Goal: Task Accomplishment & Management: Use online tool/utility

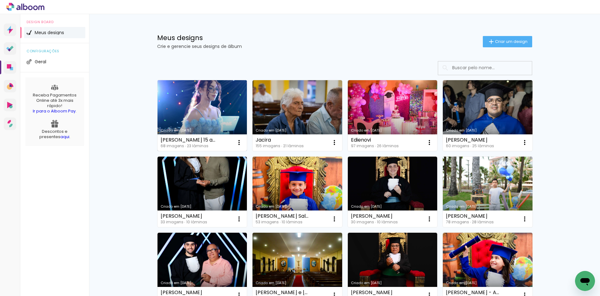
click at [216, 102] on link "Criado em [DATE]" at bounding box center [203, 115] width 90 height 71
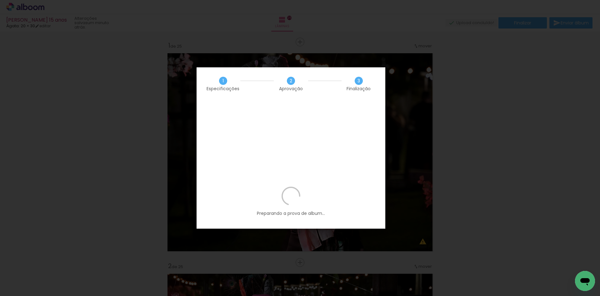
scroll to position [3529, 0]
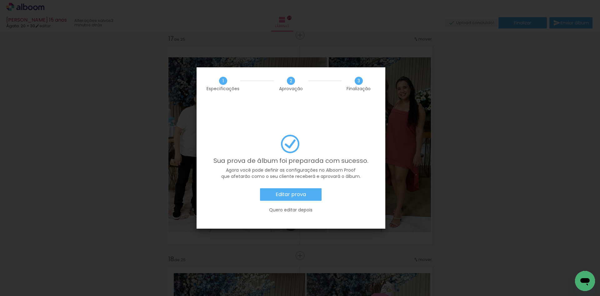
click at [0, 0] on slot "Quero editar depois" at bounding box center [0, 0] width 0 height 0
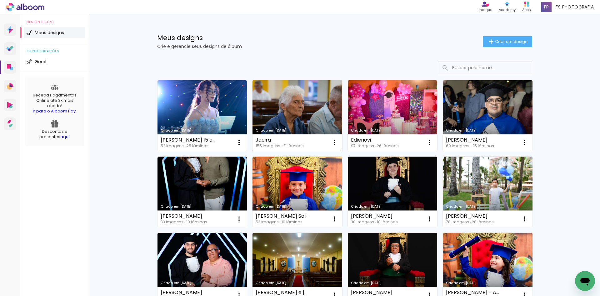
click at [308, 118] on link "Criado em [DATE]" at bounding box center [298, 115] width 90 height 71
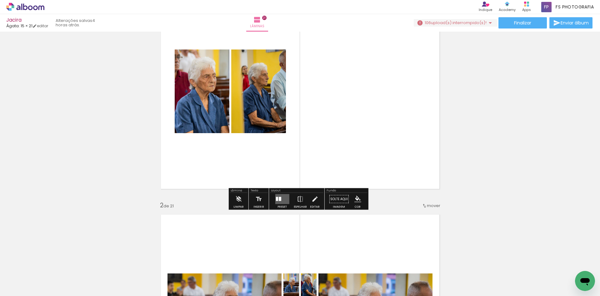
scroll to position [63, 0]
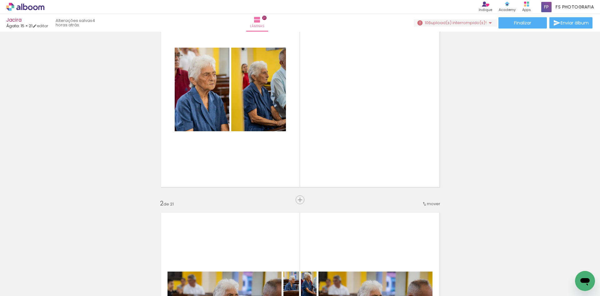
click at [26, 276] on input "Todas as fotos" at bounding box center [18, 276] width 24 height 5
click at [0, 0] on slot "Não utilizadas" at bounding box center [0, 0] width 0 height 0
type input "Não utilizadas"
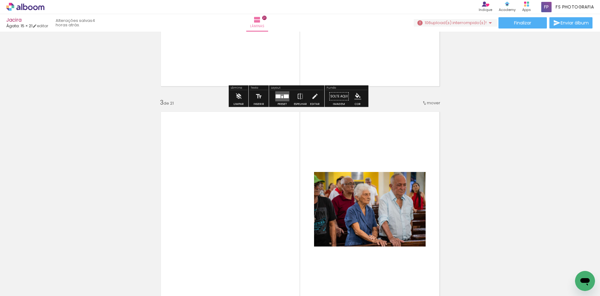
scroll to position [407, 0]
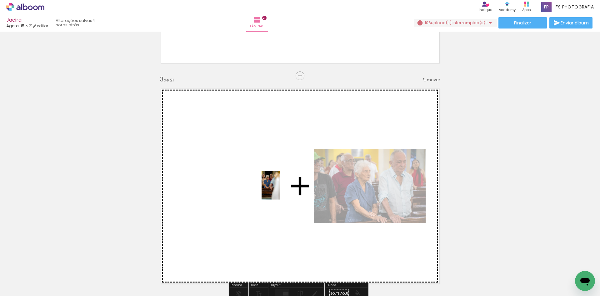
drag, startPoint x: 523, startPoint y: 280, endPoint x: 280, endPoint y: 190, distance: 258.8
click at [280, 190] on quentale-workspace at bounding box center [300, 148] width 600 height 296
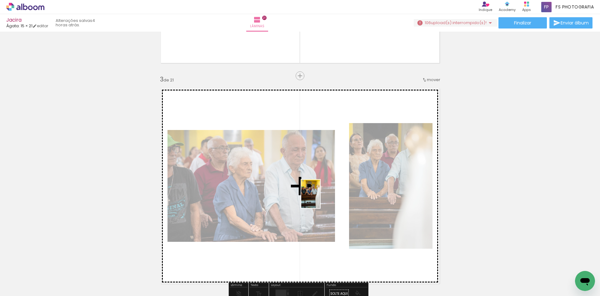
drag, startPoint x: 521, startPoint y: 273, endPoint x: 294, endPoint y: 188, distance: 242.3
click at [294, 188] on quentale-workspace at bounding box center [300, 148] width 600 height 296
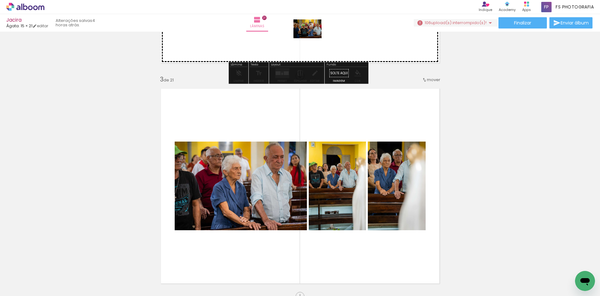
drag, startPoint x: 516, startPoint y: 273, endPoint x: 312, endPoint y: 38, distance: 310.6
click at [312, 38] on quentale-workspace at bounding box center [300, 148] width 600 height 296
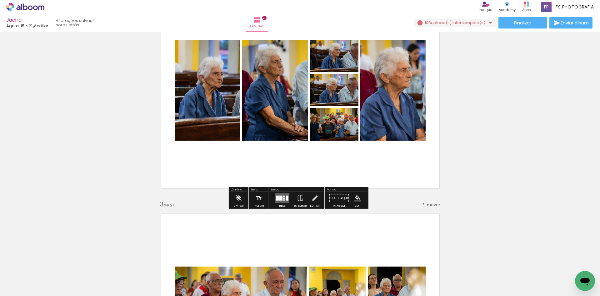
scroll to position [281, 0]
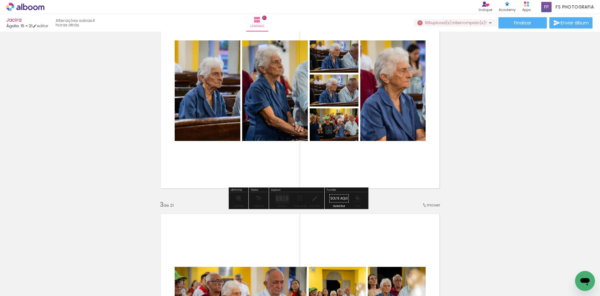
drag, startPoint x: 331, startPoint y: 129, endPoint x: 336, endPoint y: 133, distance: 6.9
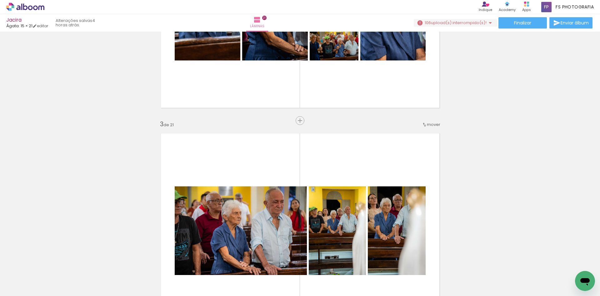
scroll to position [313, 0]
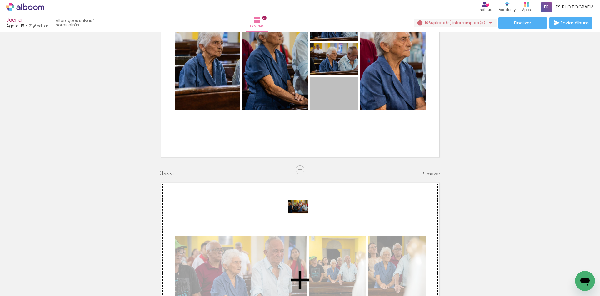
drag, startPoint x: 341, startPoint y: 116, endPoint x: 296, endPoint y: 206, distance: 101.1
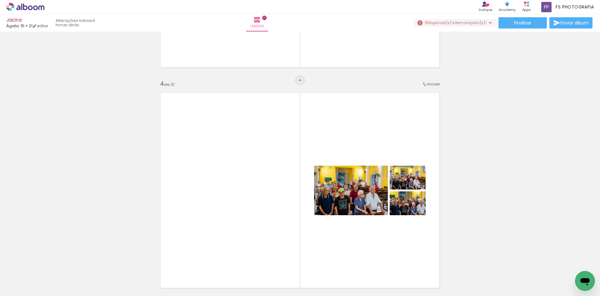
scroll to position [625, 0]
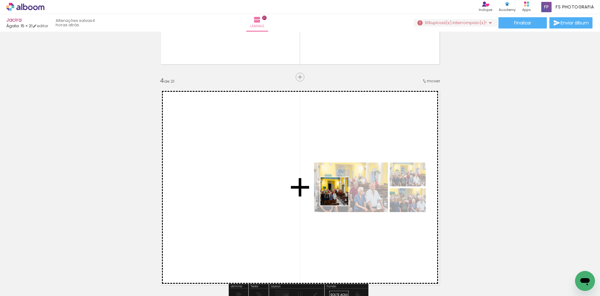
drag, startPoint x: 521, startPoint y: 275, endPoint x: 415, endPoint y: 247, distance: 109.0
click at [273, 179] on quentale-workspace at bounding box center [300, 148] width 600 height 296
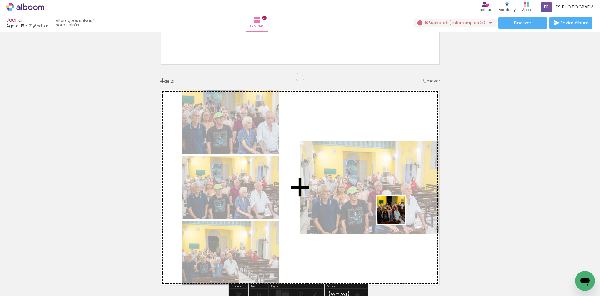
drag, startPoint x: 462, startPoint y: 244, endPoint x: 349, endPoint y: 185, distance: 127.7
click at [349, 185] on quentale-workspace at bounding box center [300, 148] width 600 height 296
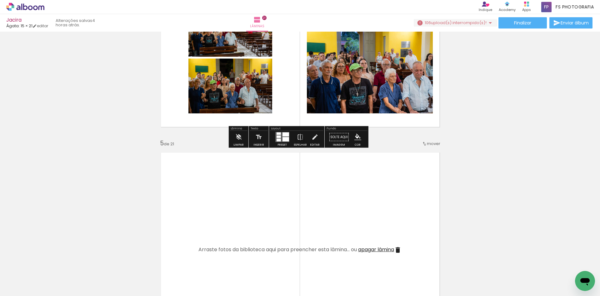
scroll to position [813, 0]
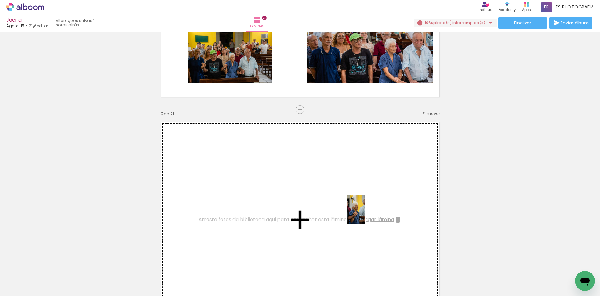
drag, startPoint x: 520, startPoint y: 280, endPoint x: 324, endPoint y: 205, distance: 209.5
click at [323, 205] on quentale-workspace at bounding box center [300, 148] width 600 height 296
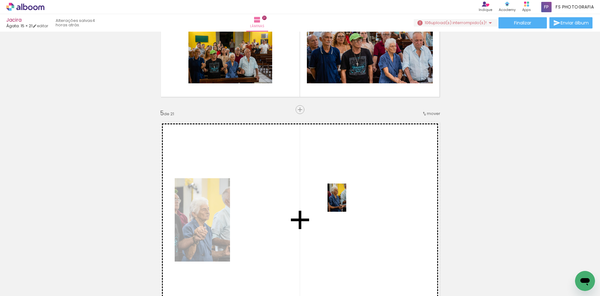
drag, startPoint x: 519, startPoint y: 275, endPoint x: 346, endPoint y: 202, distance: 187.2
click at [346, 202] on quentale-workspace at bounding box center [300, 148] width 600 height 296
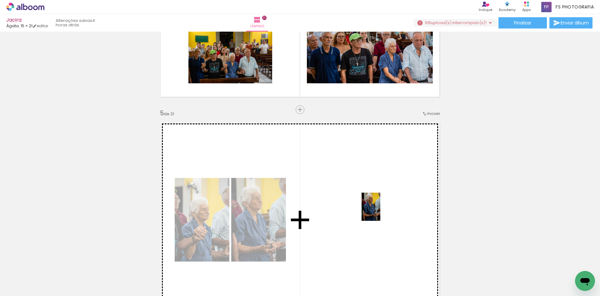
drag, startPoint x: 512, startPoint y: 271, endPoint x: 377, endPoint y: 210, distance: 147.6
click at [377, 210] on quentale-workspace at bounding box center [300, 148] width 600 height 296
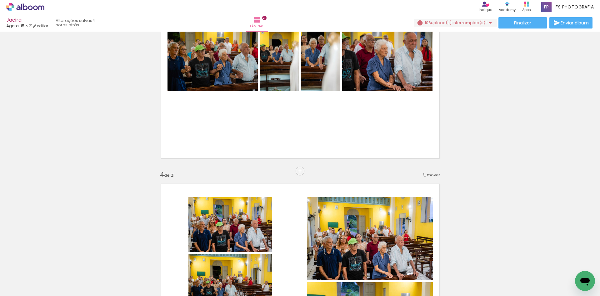
scroll to position [500, 0]
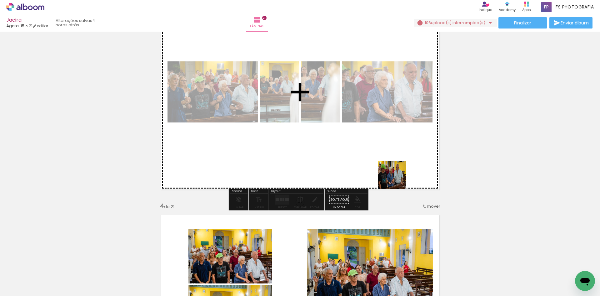
drag, startPoint x: 462, startPoint y: 232, endPoint x: 488, endPoint y: 232, distance: 26.3
click at [364, 141] on quentale-workspace at bounding box center [300, 148] width 600 height 296
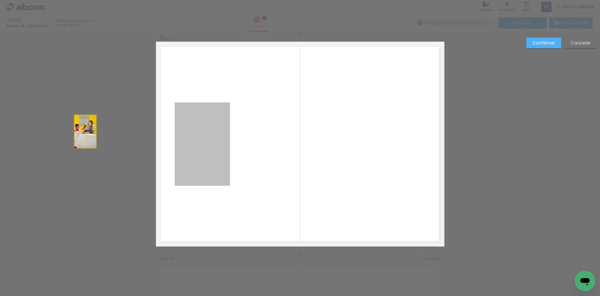
drag, startPoint x: 197, startPoint y: 153, endPoint x: 113, endPoint y: 139, distance: 84.7
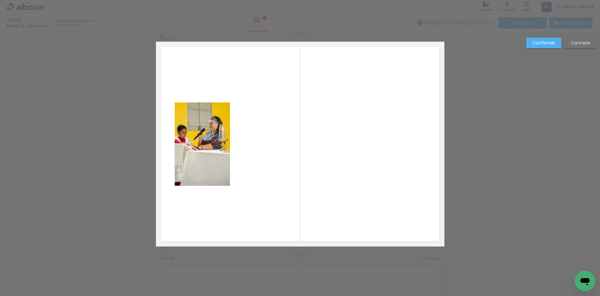
click at [0, 0] on slot "Cancelar" at bounding box center [0, 0] width 0 height 0
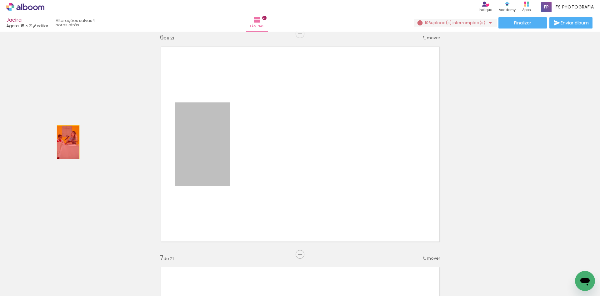
drag, startPoint x: 214, startPoint y: 136, endPoint x: 31, endPoint y: 144, distance: 183.7
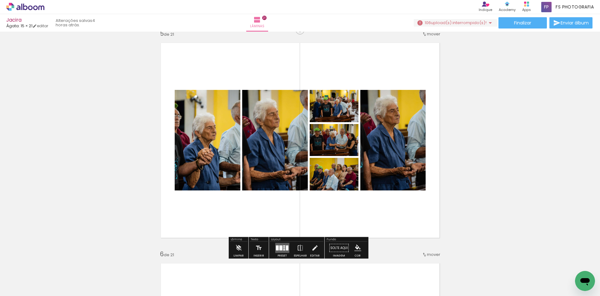
scroll to position [827, 0]
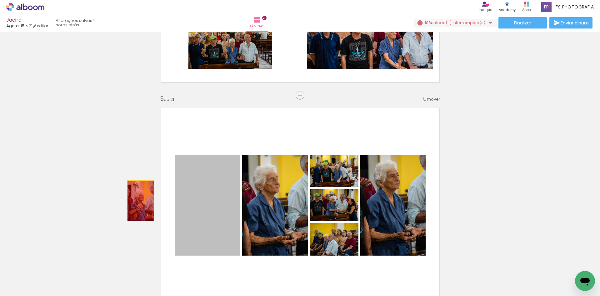
drag, startPoint x: 222, startPoint y: 184, endPoint x: 190, endPoint y: 225, distance: 52.3
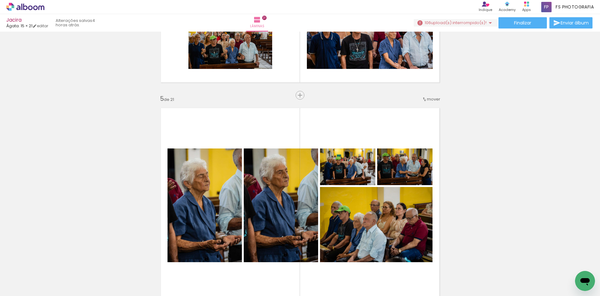
drag, startPoint x: 138, startPoint y: 192, endPoint x: 162, endPoint y: 209, distance: 29.3
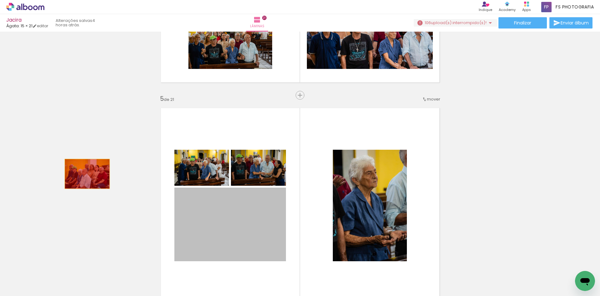
drag, startPoint x: 222, startPoint y: 200, endPoint x: 121, endPoint y: 171, distance: 105.4
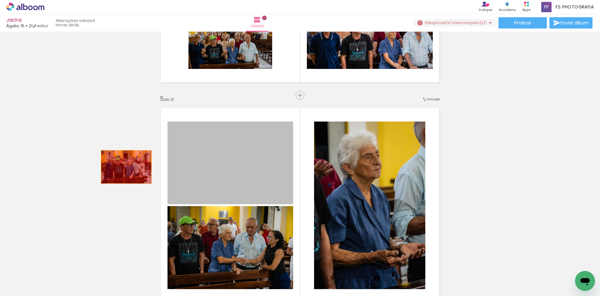
drag, startPoint x: 165, startPoint y: 167, endPoint x: 140, endPoint y: 196, distance: 38.2
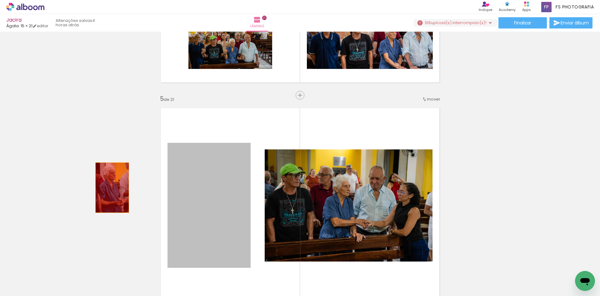
drag, startPoint x: 236, startPoint y: 226, endPoint x: 104, endPoint y: 195, distance: 136.2
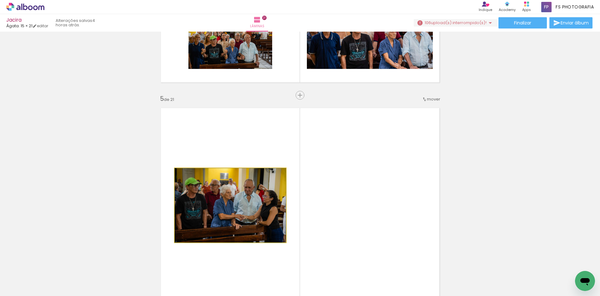
drag, startPoint x: 258, startPoint y: 203, endPoint x: 75, endPoint y: 171, distance: 185.8
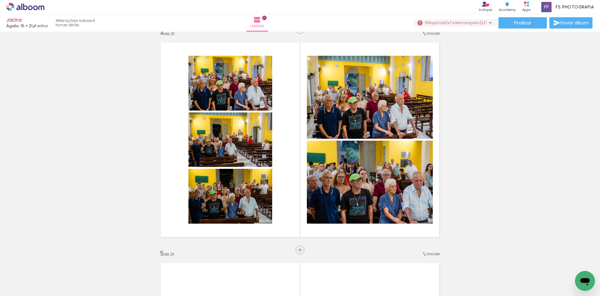
scroll to position [671, 0]
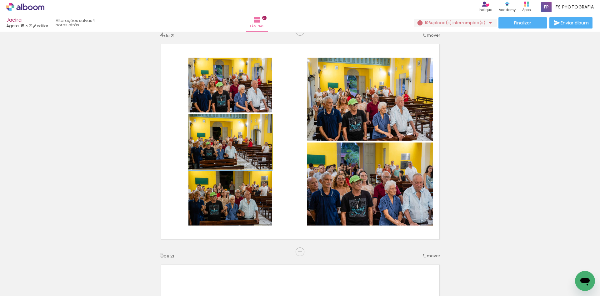
drag, startPoint x: 241, startPoint y: 149, endPoint x: 109, endPoint y: 164, distance: 133.2
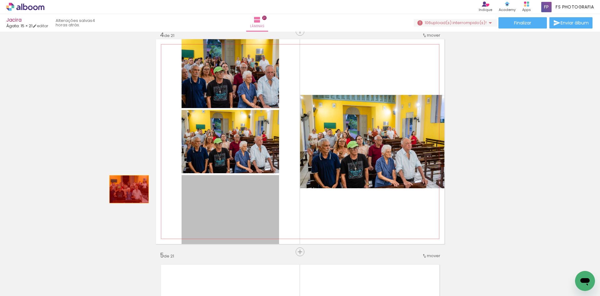
drag, startPoint x: 226, startPoint y: 210, endPoint x: 128, endPoint y: 183, distance: 101.8
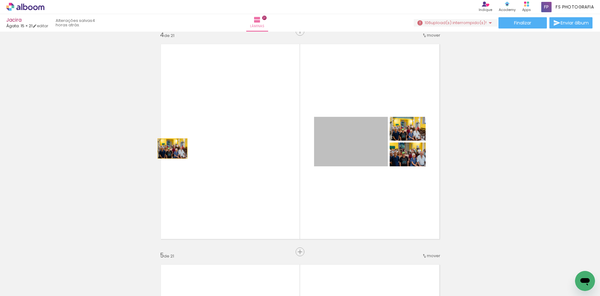
drag, startPoint x: 342, startPoint y: 148, endPoint x: 102, endPoint y: 152, distance: 239.6
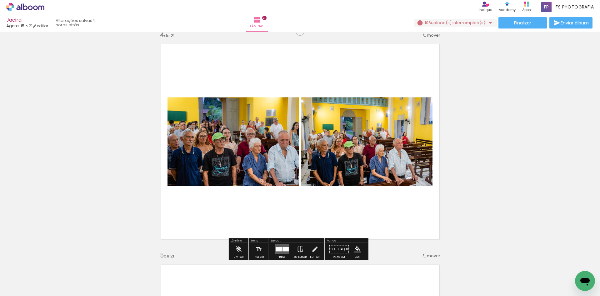
drag, startPoint x: 283, startPoint y: 147, endPoint x: 76, endPoint y: 147, distance: 207.3
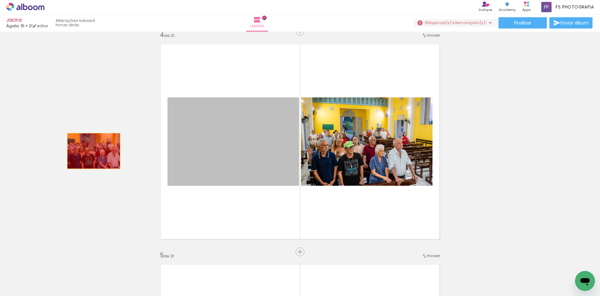
drag, startPoint x: 247, startPoint y: 151, endPoint x: 147, endPoint y: 165, distance: 100.8
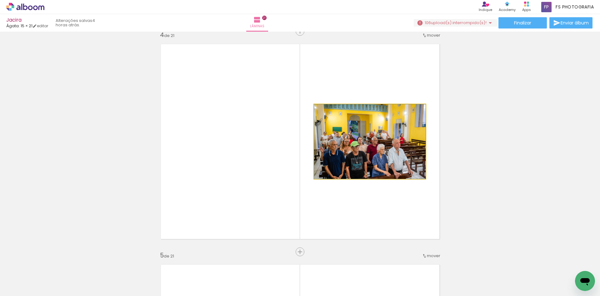
drag, startPoint x: 368, startPoint y: 155, endPoint x: 59, endPoint y: 139, distance: 310.0
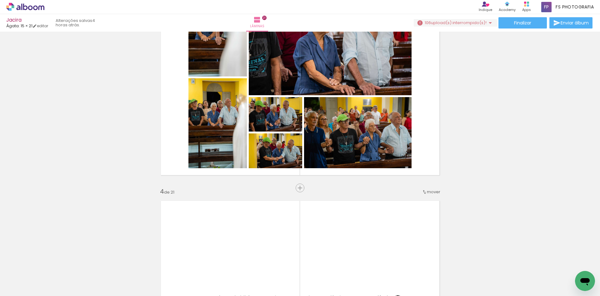
scroll to position [452, 0]
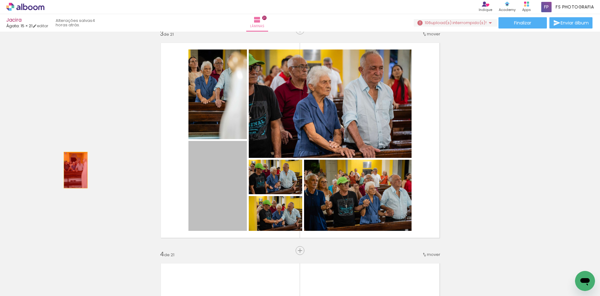
drag, startPoint x: 198, startPoint y: 195, endPoint x: 192, endPoint y: 180, distance: 16.3
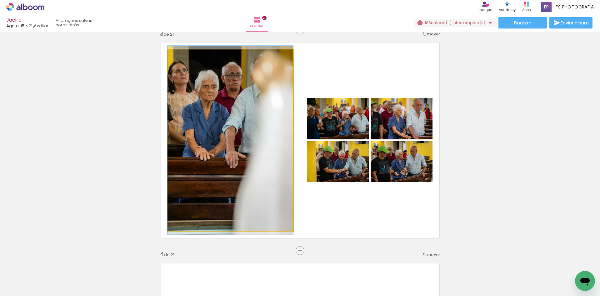
drag, startPoint x: 233, startPoint y: 177, endPoint x: 175, endPoint y: 168, distance: 58.2
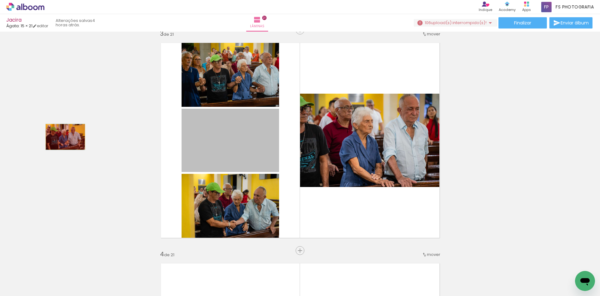
drag, startPoint x: 246, startPoint y: 134, endPoint x: 186, endPoint y: 100, distance: 68.9
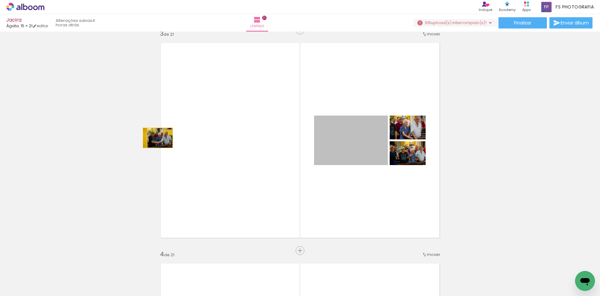
drag, startPoint x: 356, startPoint y: 137, endPoint x: 119, endPoint y: 145, distance: 237.2
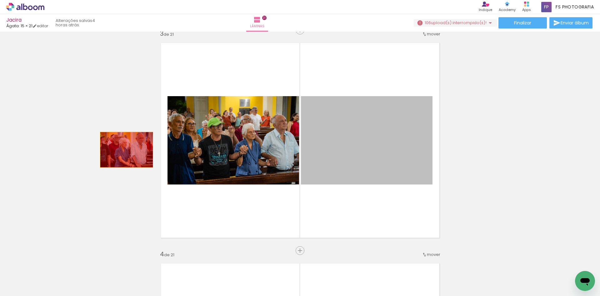
drag, startPoint x: 320, startPoint y: 165, endPoint x: 126, endPoint y: 150, distance: 194.2
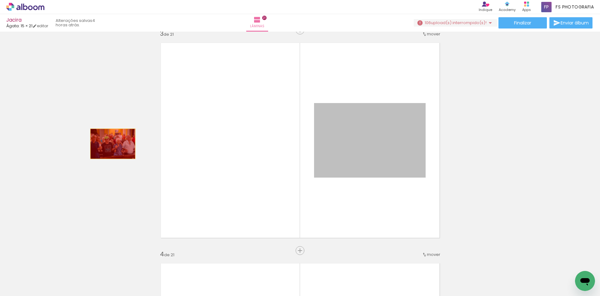
drag, startPoint x: 346, startPoint y: 145, endPoint x: 106, endPoint y: 144, distance: 240.5
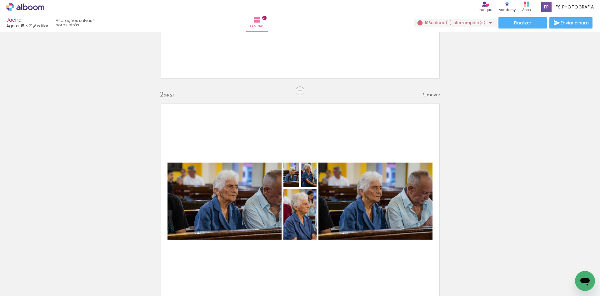
scroll to position [171, 0]
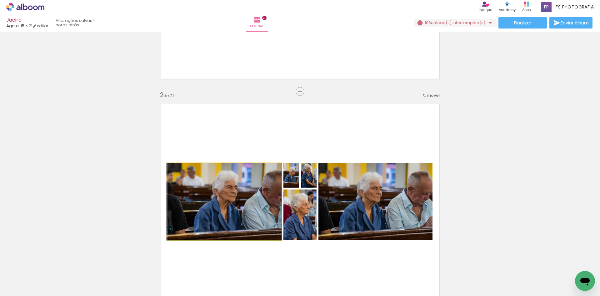
drag, startPoint x: 217, startPoint y: 192, endPoint x: 275, endPoint y: 189, distance: 57.6
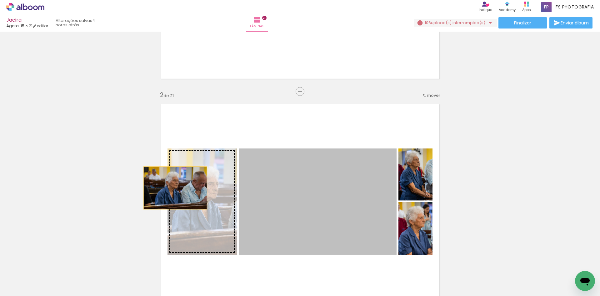
drag, startPoint x: 173, startPoint y: 188, endPoint x: 177, endPoint y: 196, distance: 9.0
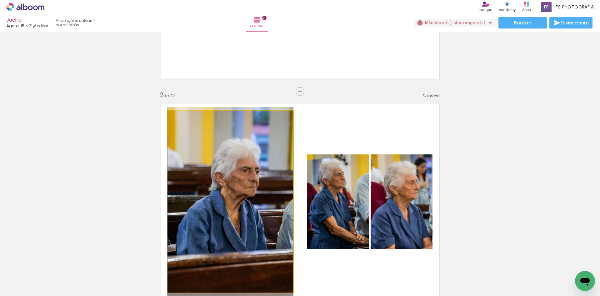
drag, startPoint x: 227, startPoint y: 202, endPoint x: 95, endPoint y: 175, distance: 134.0
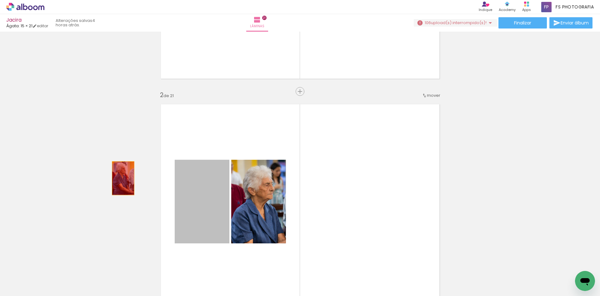
drag, startPoint x: 217, startPoint y: 193, endPoint x: 138, endPoint y: 186, distance: 79.4
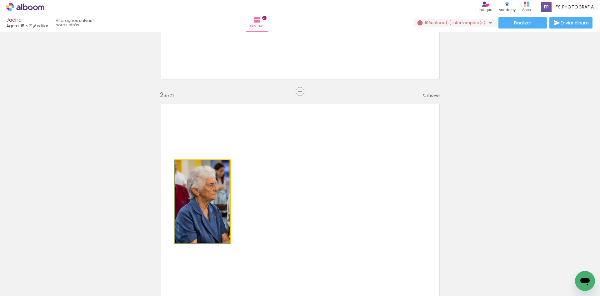
drag, startPoint x: 171, startPoint y: 193, endPoint x: 87, endPoint y: 172, distance: 86.8
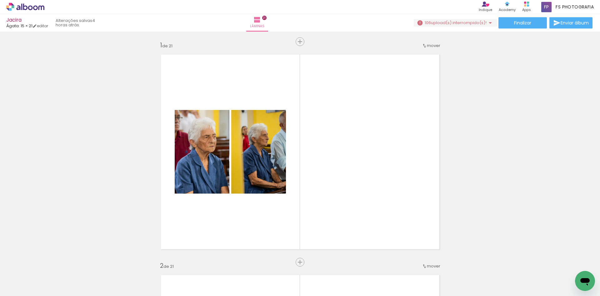
scroll to position [0, 0]
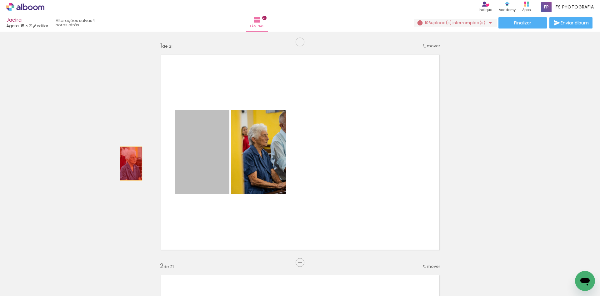
drag, startPoint x: 219, startPoint y: 170, endPoint x: 93, endPoint y: 165, distance: 126.7
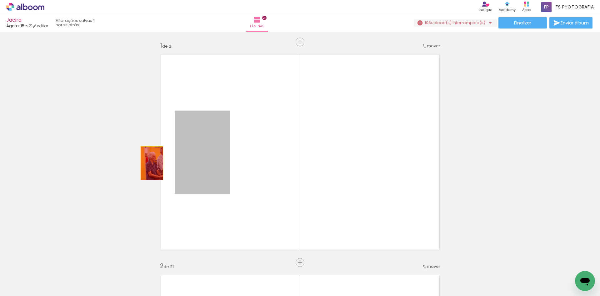
drag, startPoint x: 149, startPoint y: 163, endPoint x: 92, endPoint y: 163, distance: 57.2
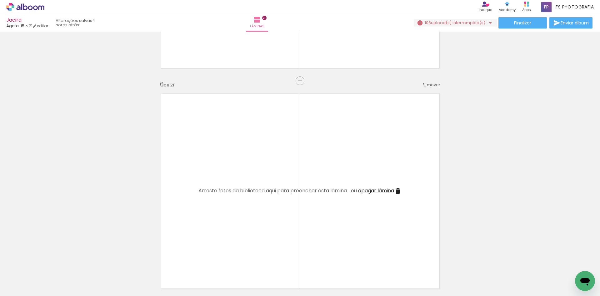
scroll to position [1094, 0]
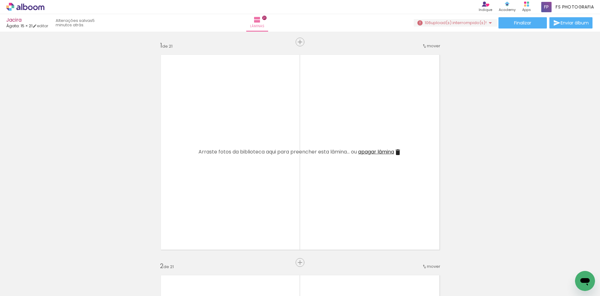
scroll to position [1094, 0]
